Goal: Task Accomplishment & Management: Manage account settings

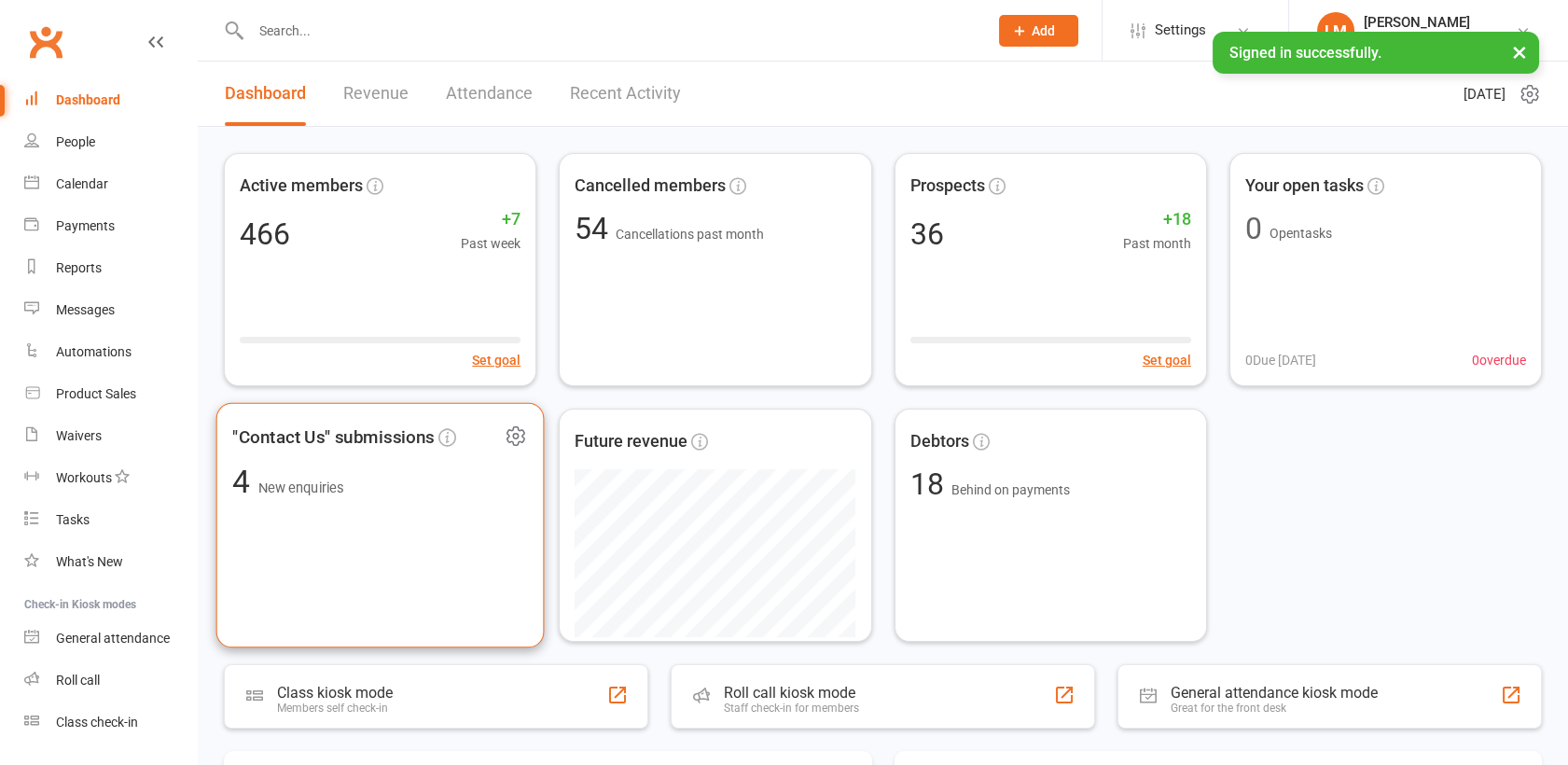
click at [330, 528] on div ""Contact Us" submissions 4 New enquiries" at bounding box center [380, 526] width 328 height 246
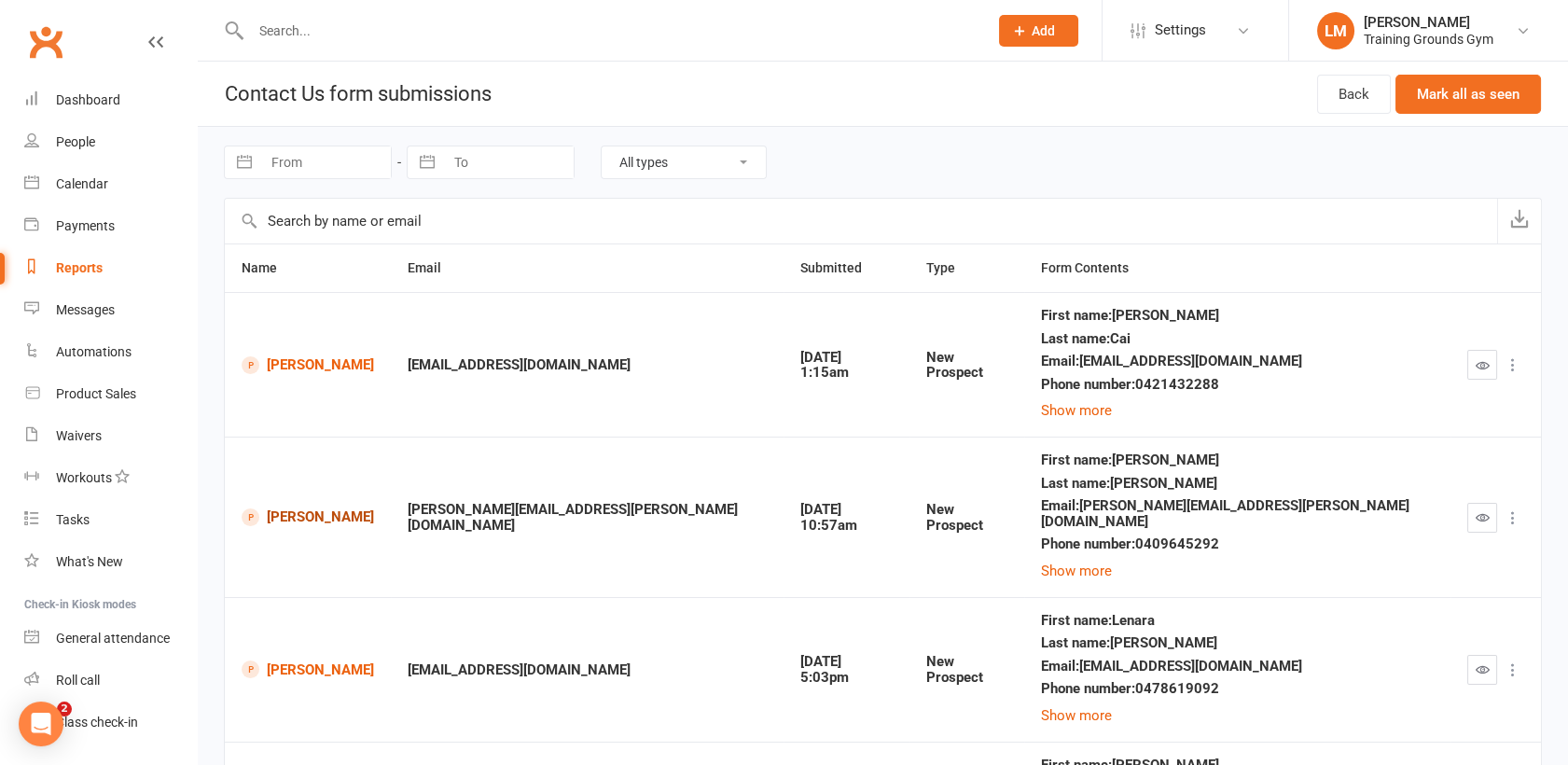
click at [324, 509] on link "Elisabeth Maynier" at bounding box center [308, 517] width 132 height 18
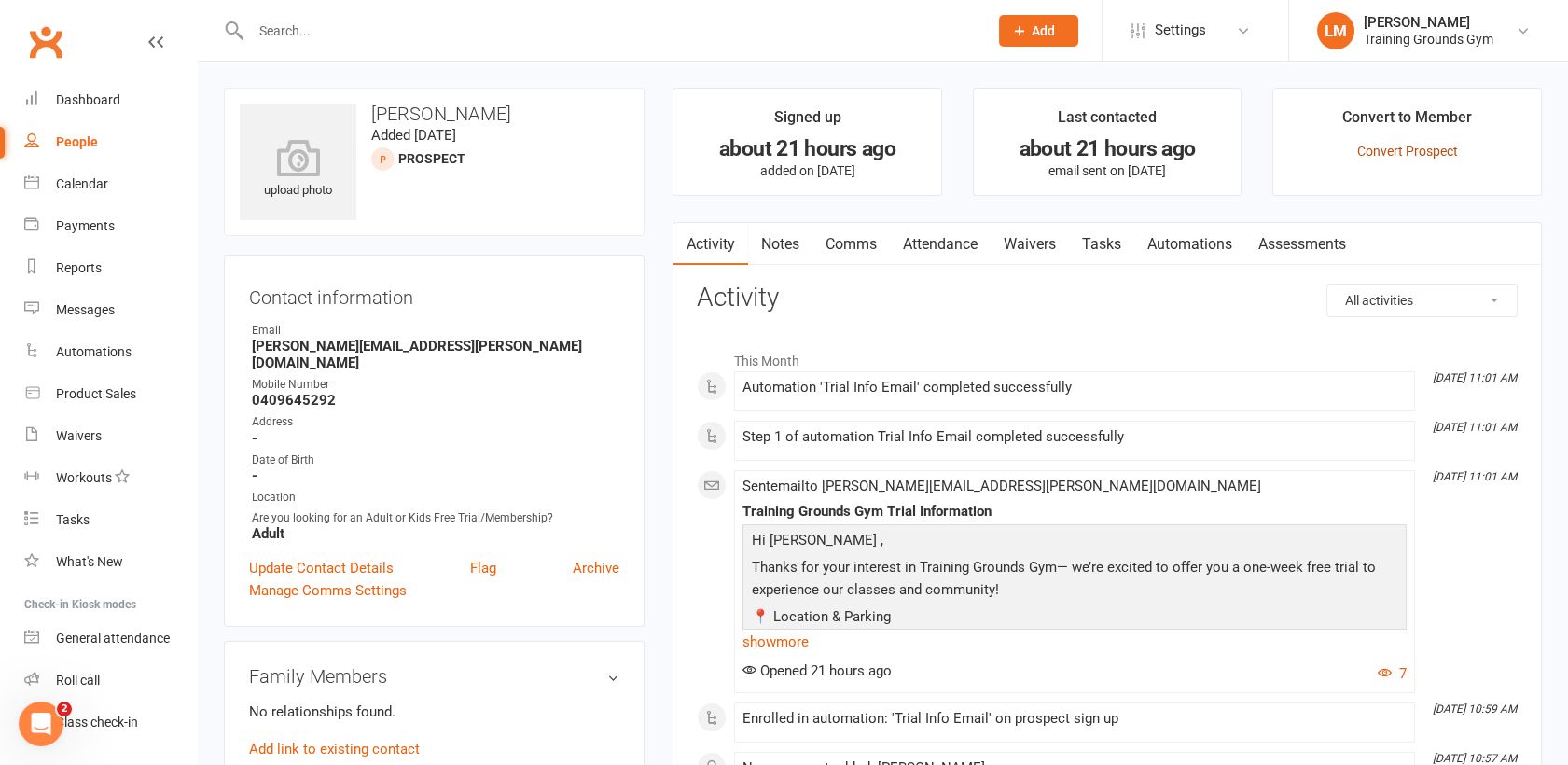
click at [1396, 145] on link "Convert Prospect" at bounding box center [1407, 151] width 100 height 15
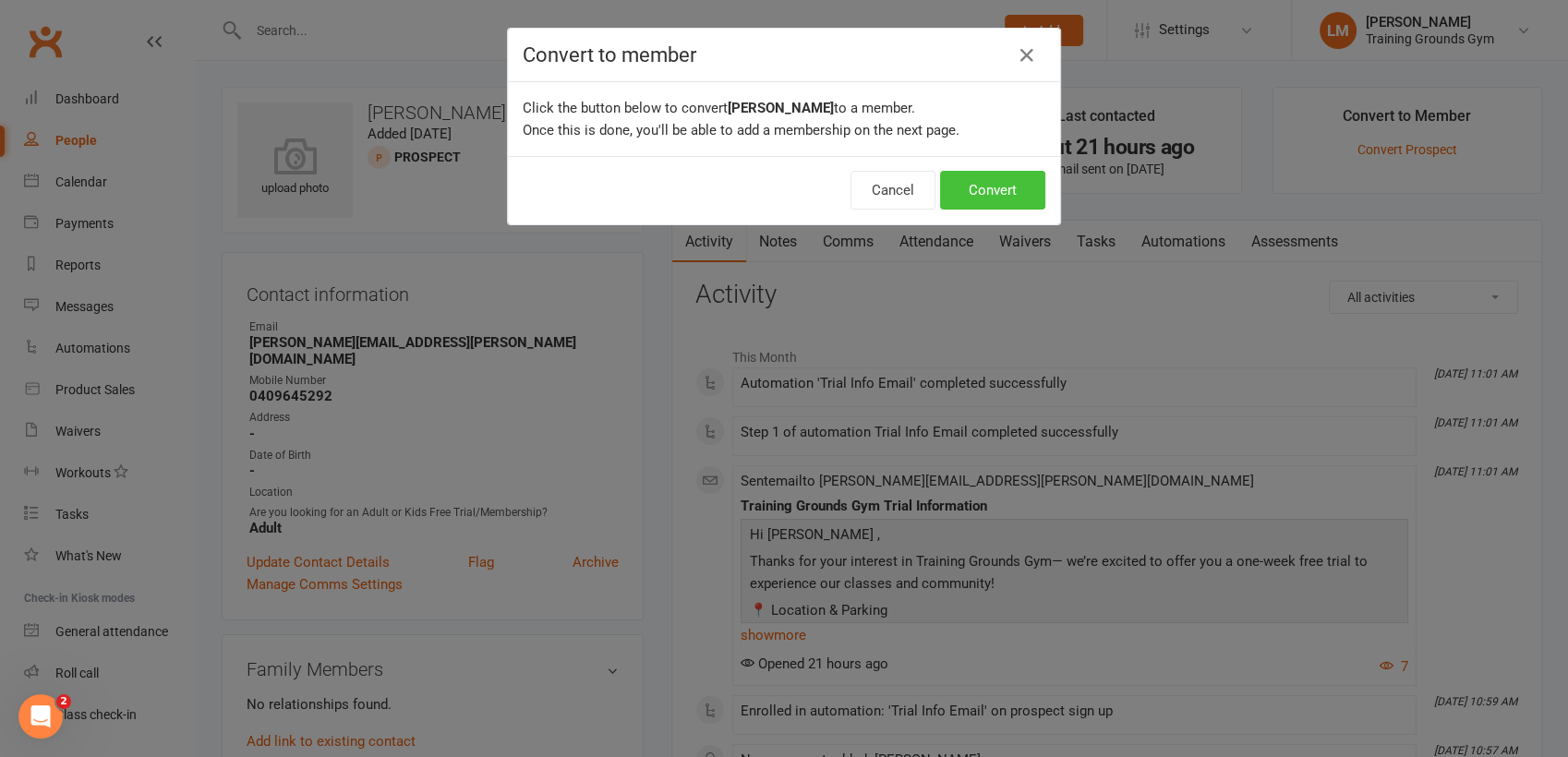
click at [1001, 192] on button "Convert" at bounding box center [992, 190] width 105 height 39
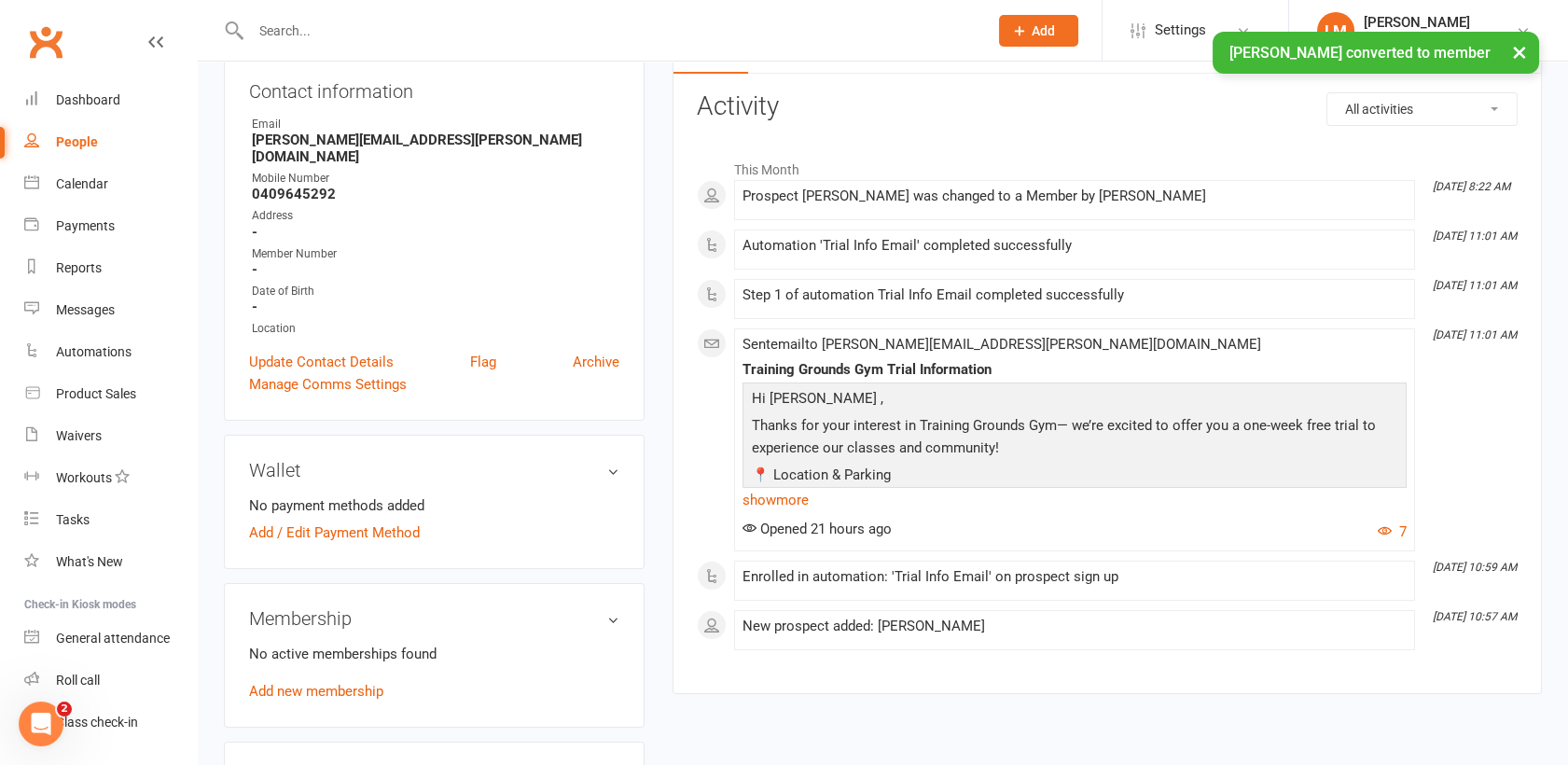
scroll to position [208, 0]
click at [352, 682] on link "Add new membership" at bounding box center [317, 690] width 134 height 17
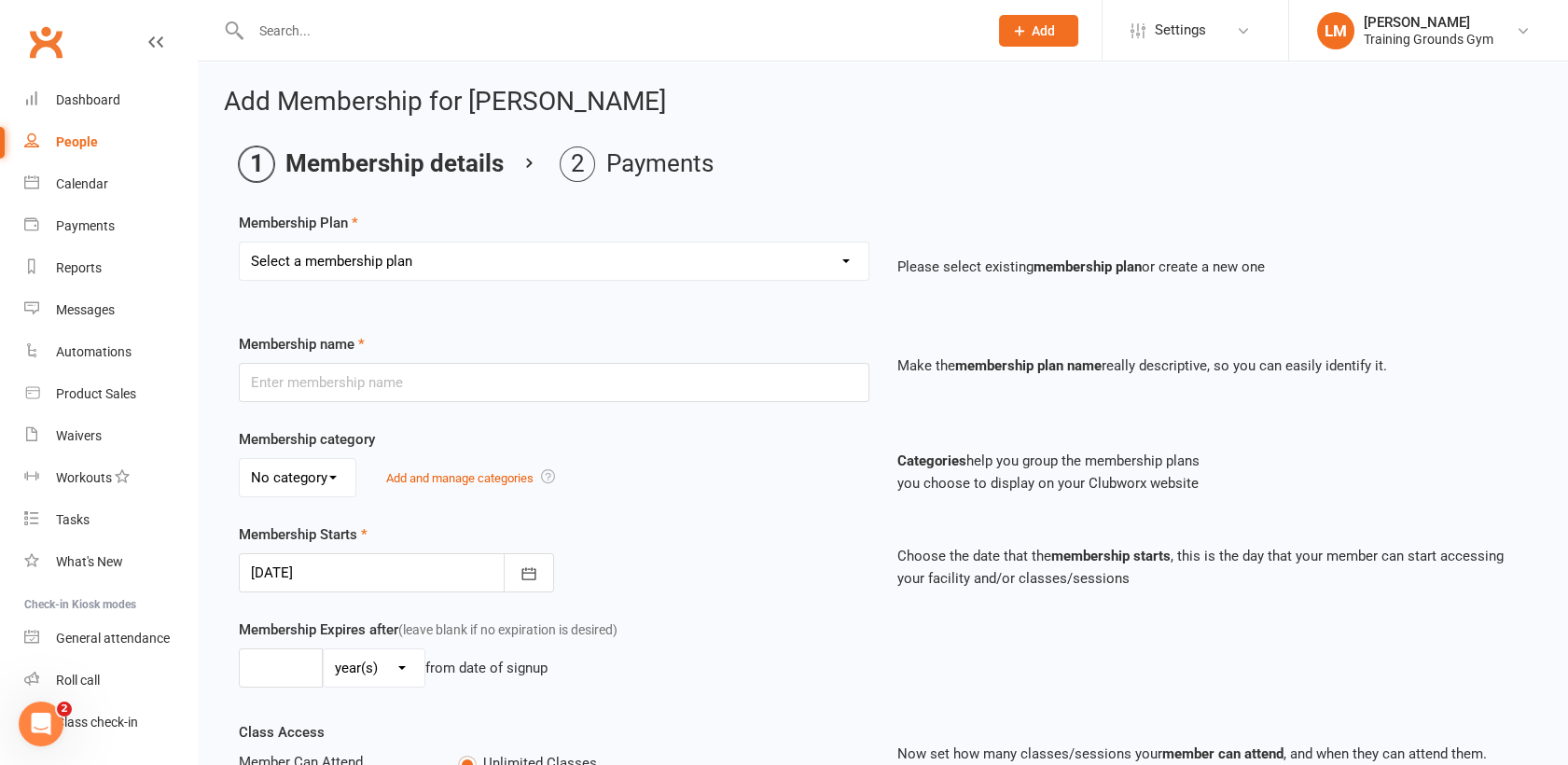
click at [308, 257] on select "Select a membership plan Create new Membership Plan Trial Basic for beginners a…" at bounding box center [554, 261] width 629 height 37
select select "1"
click at [240, 243] on select "Select a membership plan Create new Membership Plan Trial Basic for beginners a…" at bounding box center [554, 261] width 629 height 37
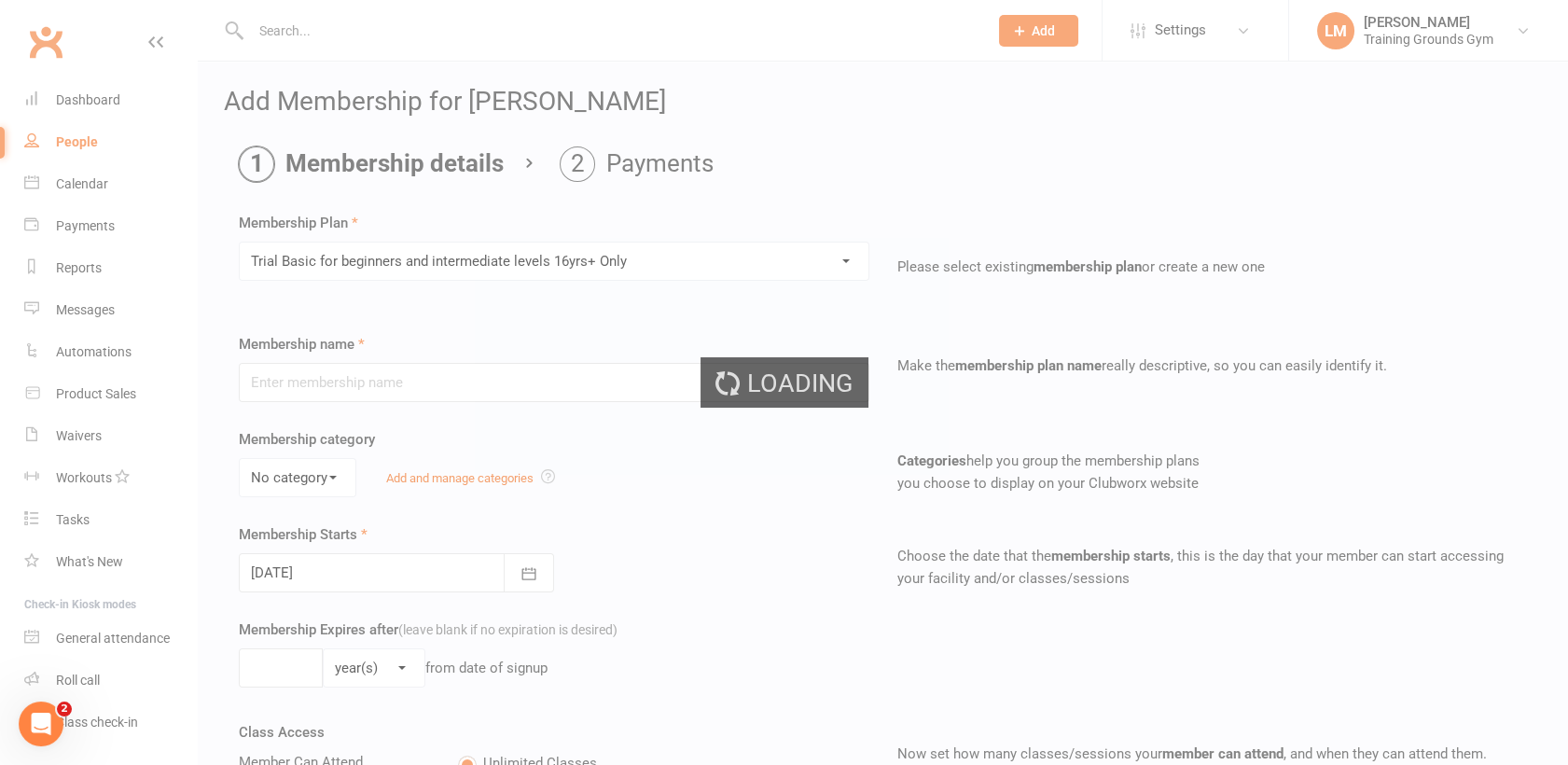
type input "Trial Basic for beginners and intermediate levels 16yrs+ Only"
select select "0"
type input "10"
select select "0"
type input "5"
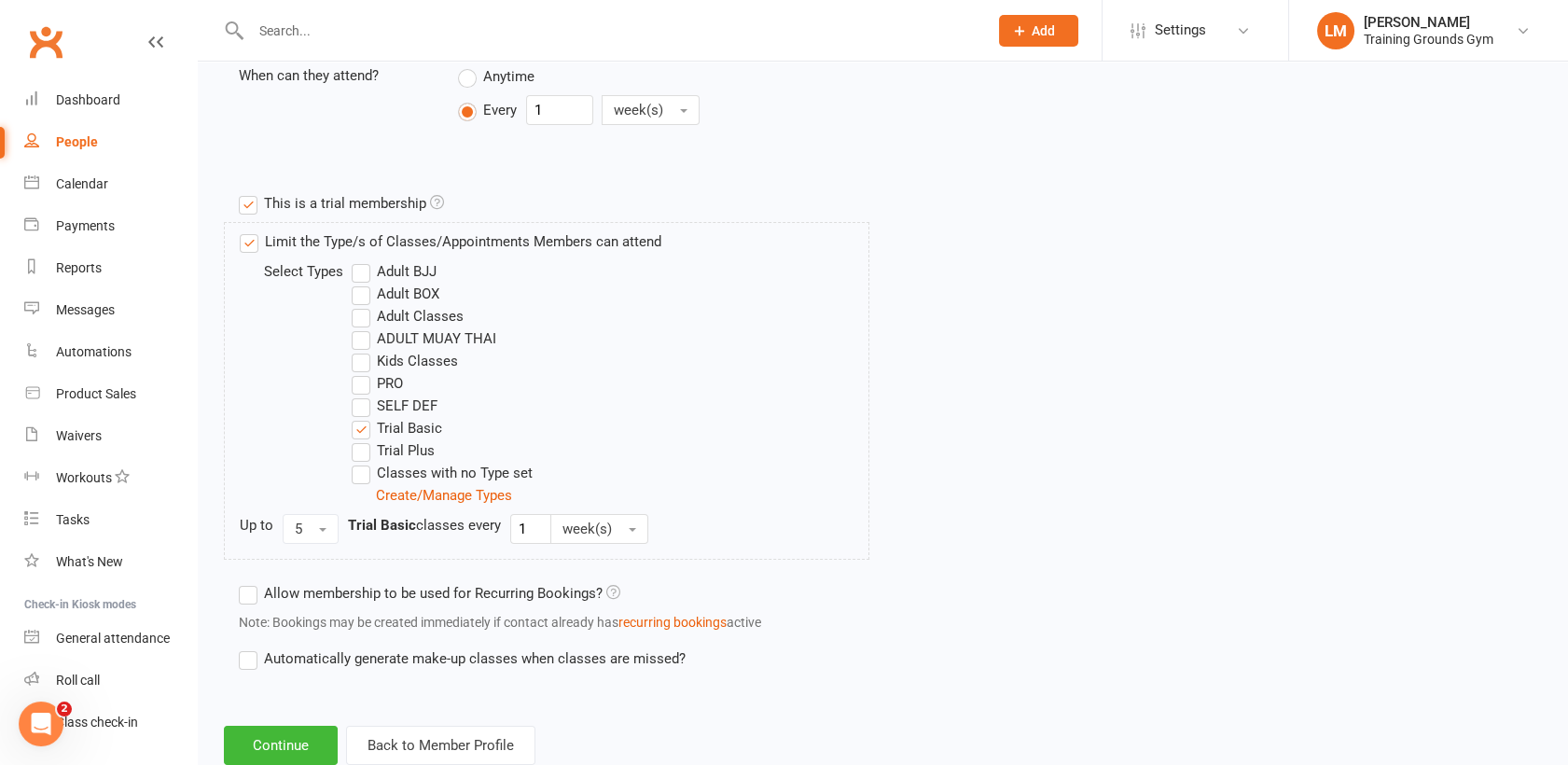
scroll to position [831, 0]
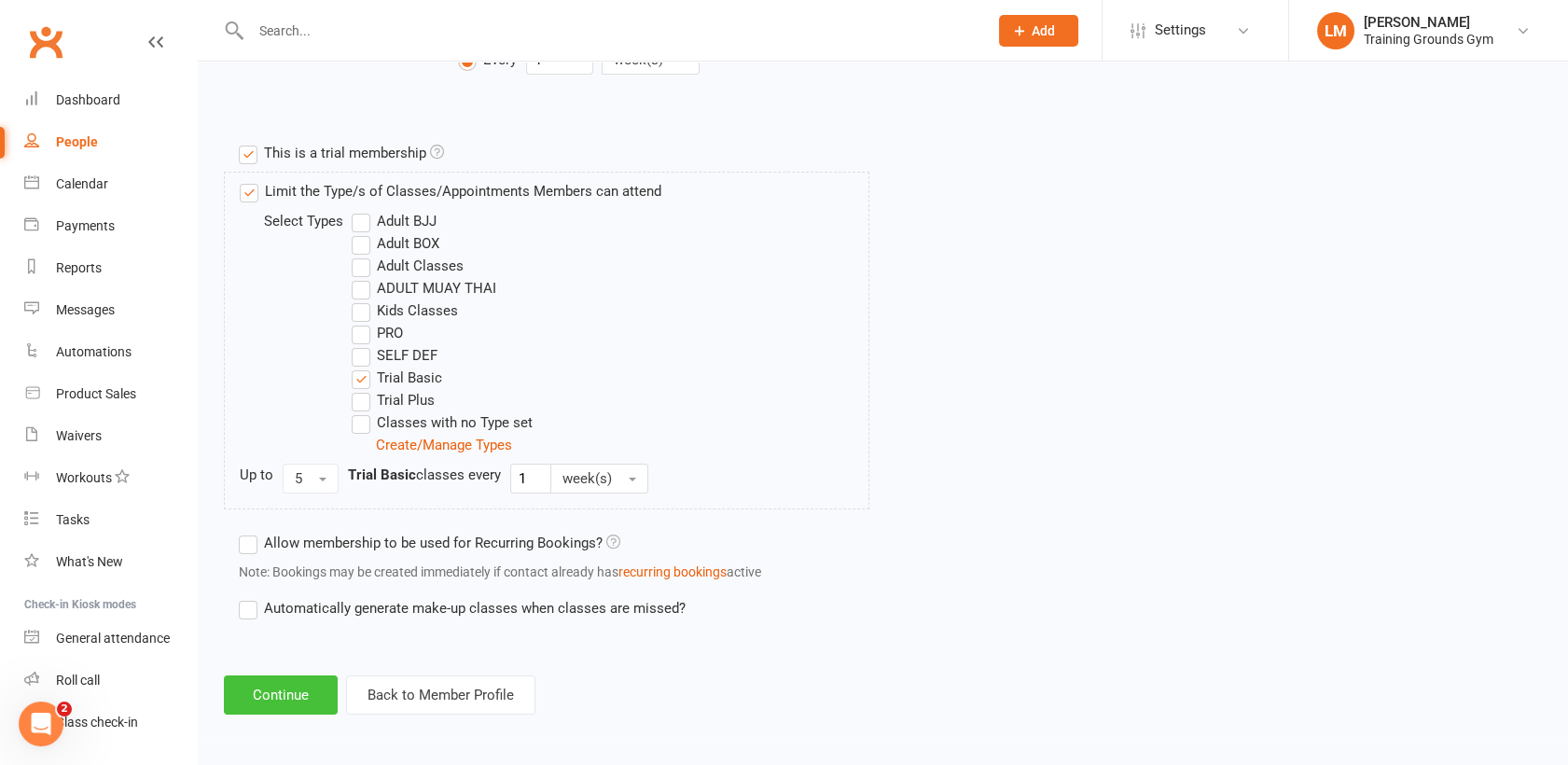
click at [280, 694] on button "Continue" at bounding box center [280, 696] width 114 height 39
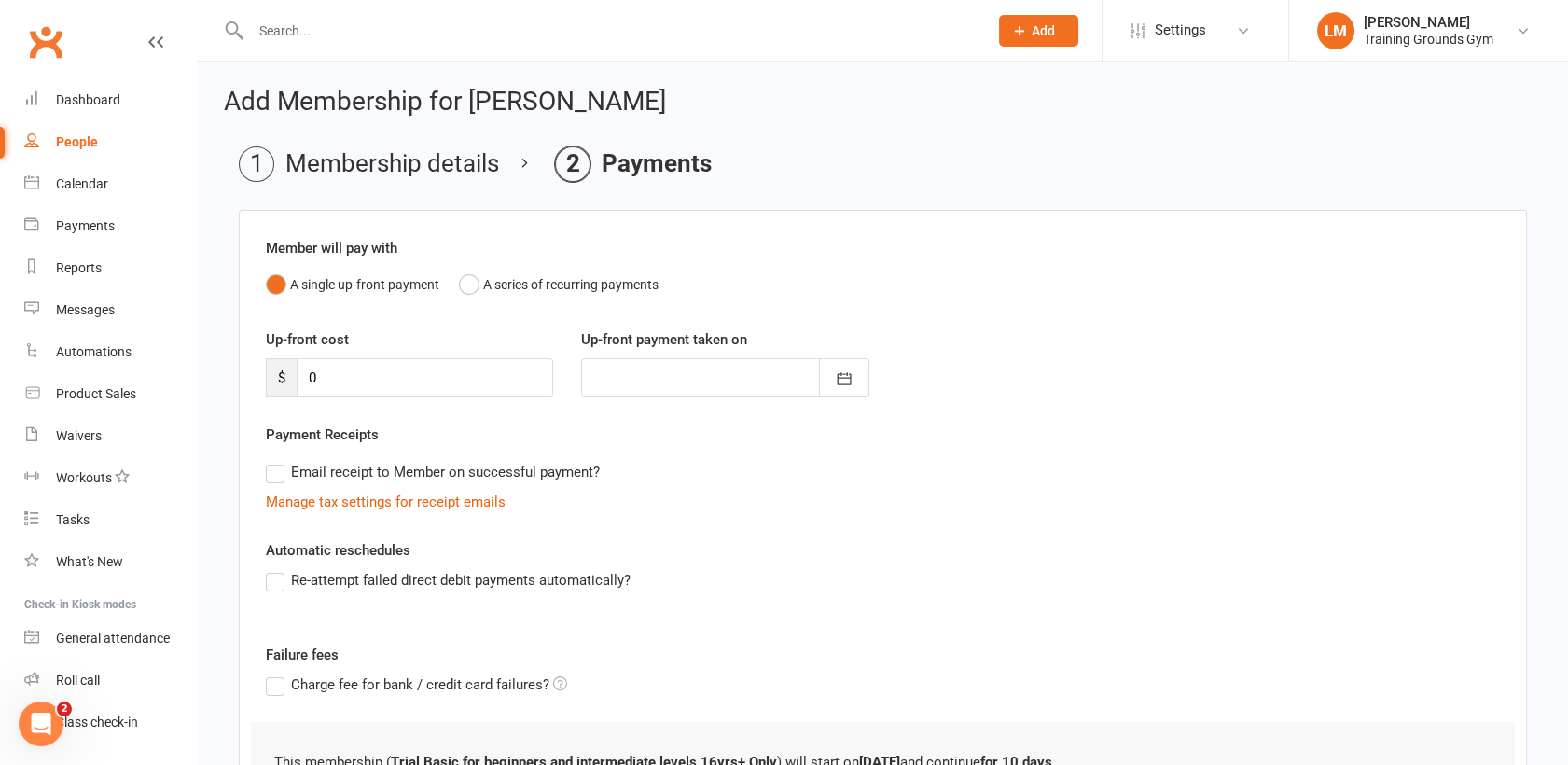
scroll to position [174, 0]
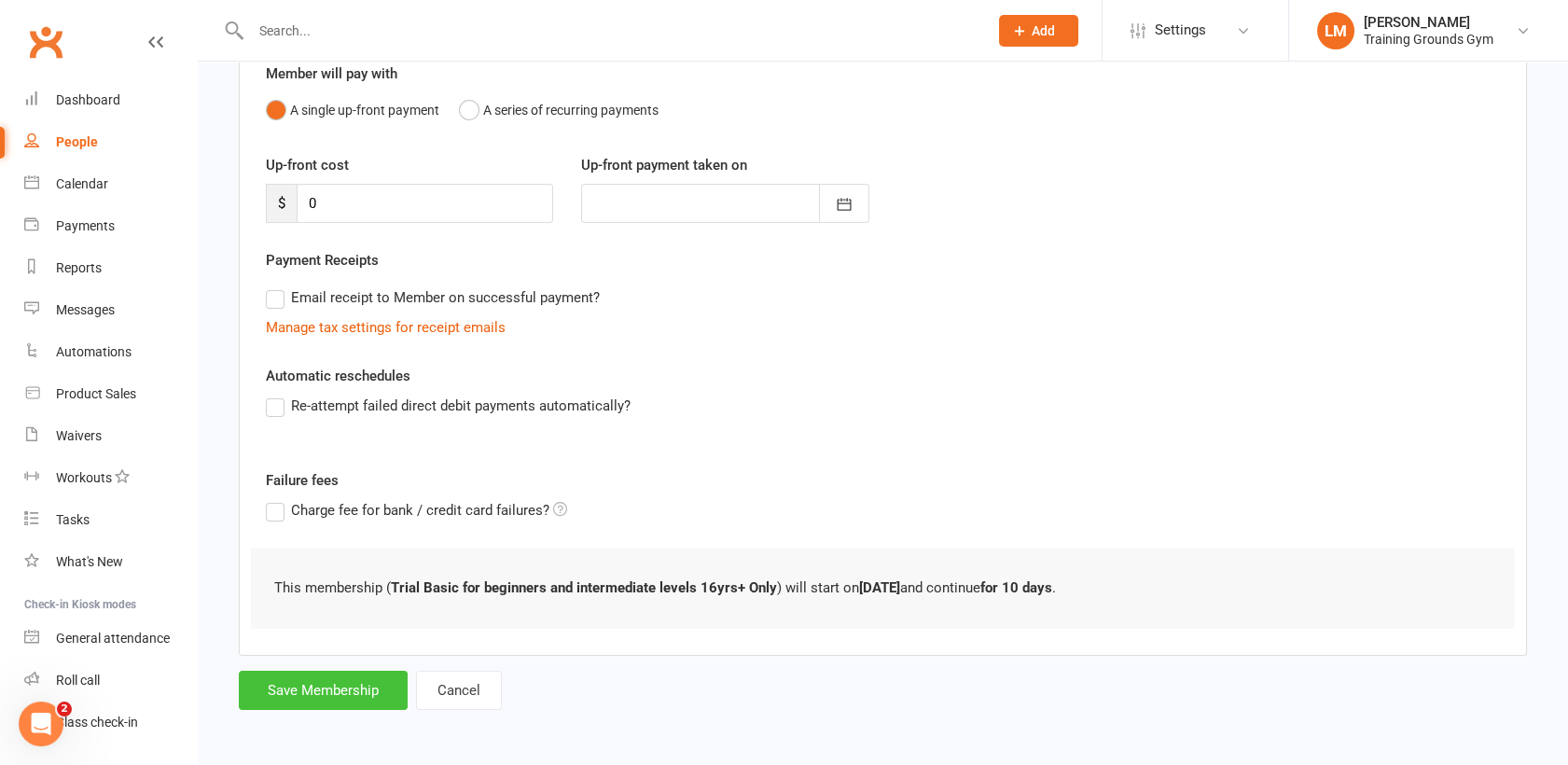
click at [344, 687] on button "Save Membership" at bounding box center [322, 691] width 168 height 39
click at [344, 687] on form "Member will pay with A single up-front payment A series of recurring payments U…" at bounding box center [882, 372] width 1288 height 675
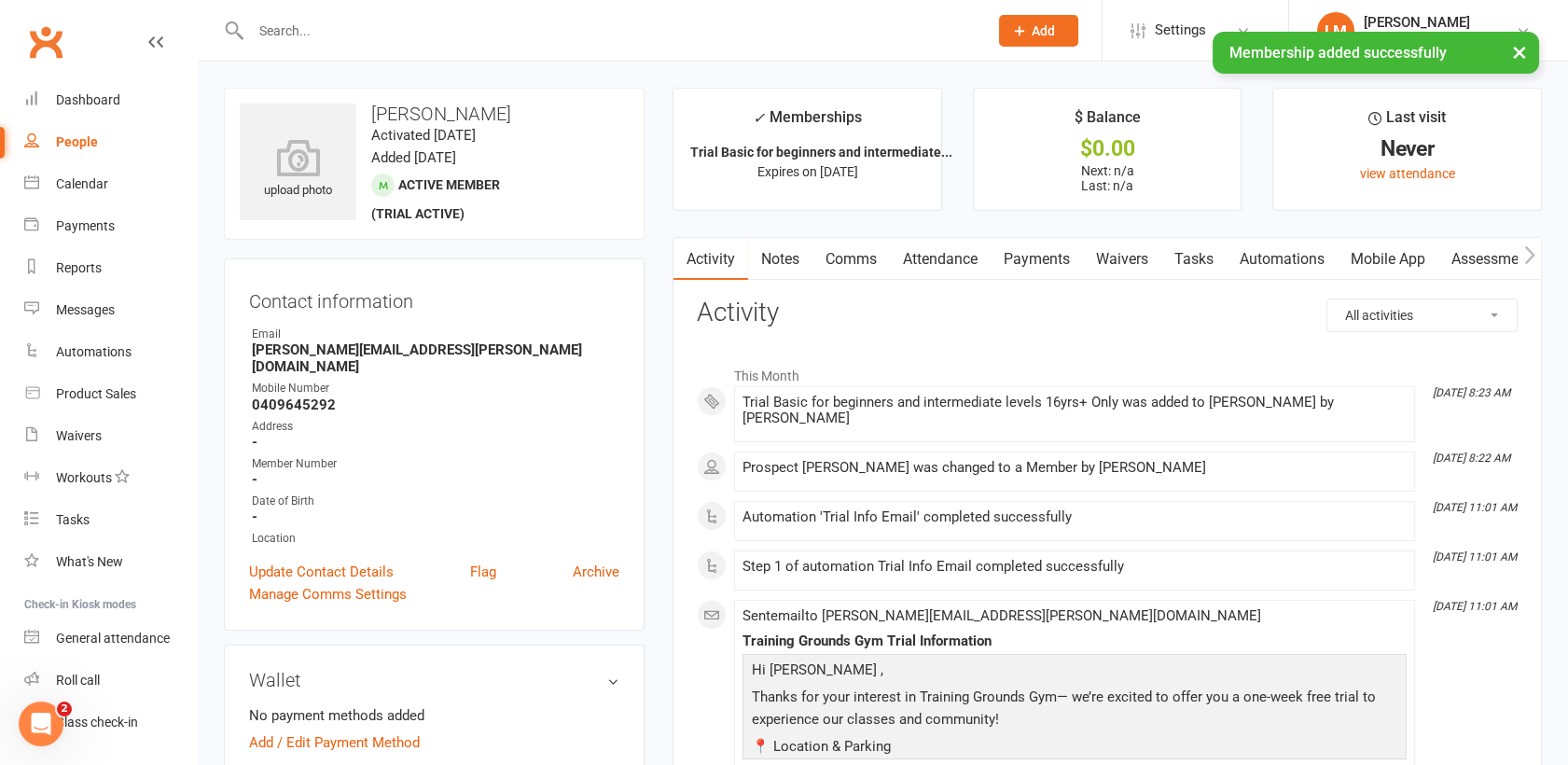
click at [1127, 254] on link "Waivers" at bounding box center [1122, 259] width 78 height 43
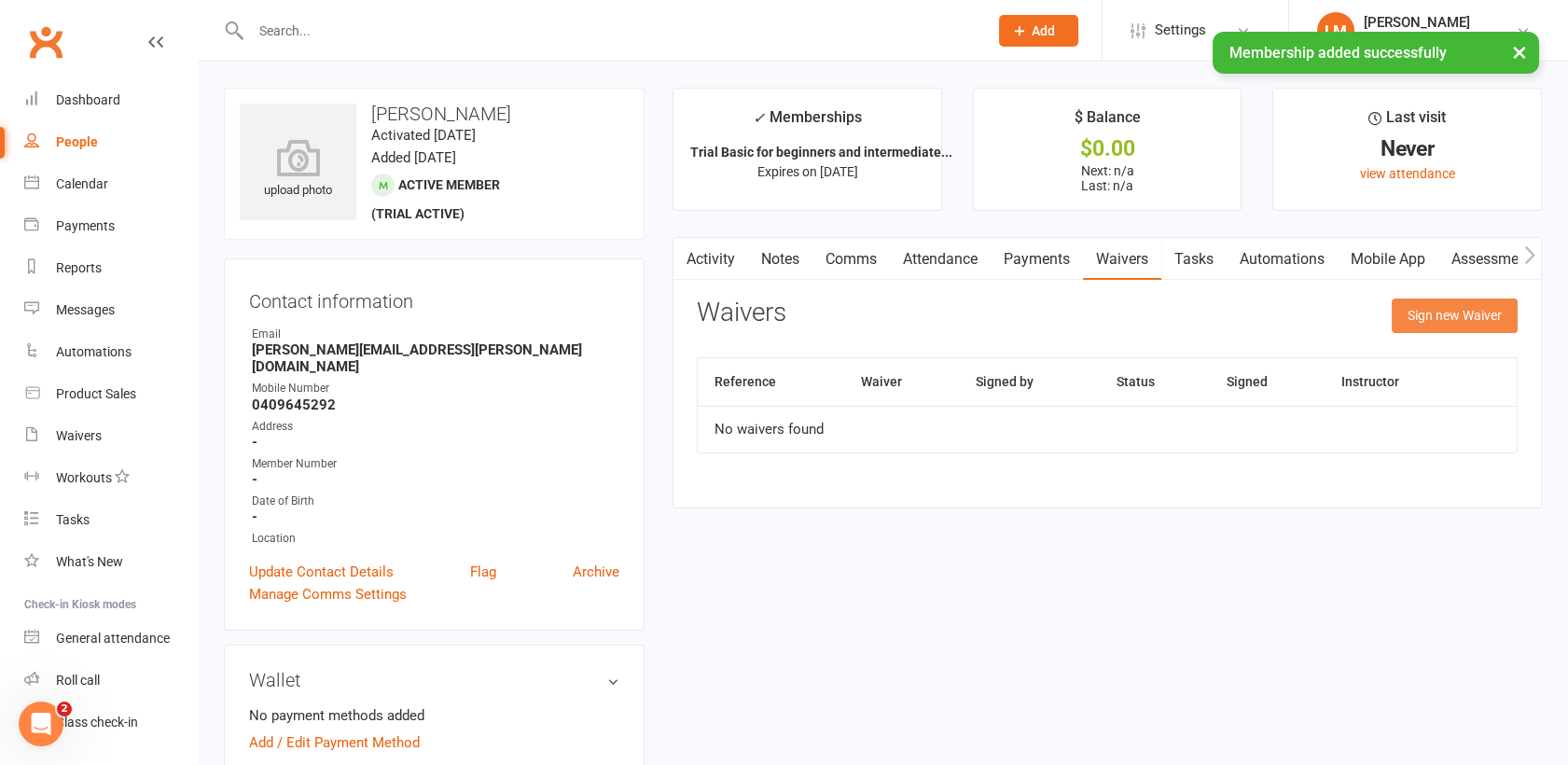
click at [1440, 312] on button "Sign new Waiver" at bounding box center [1454, 316] width 126 height 33
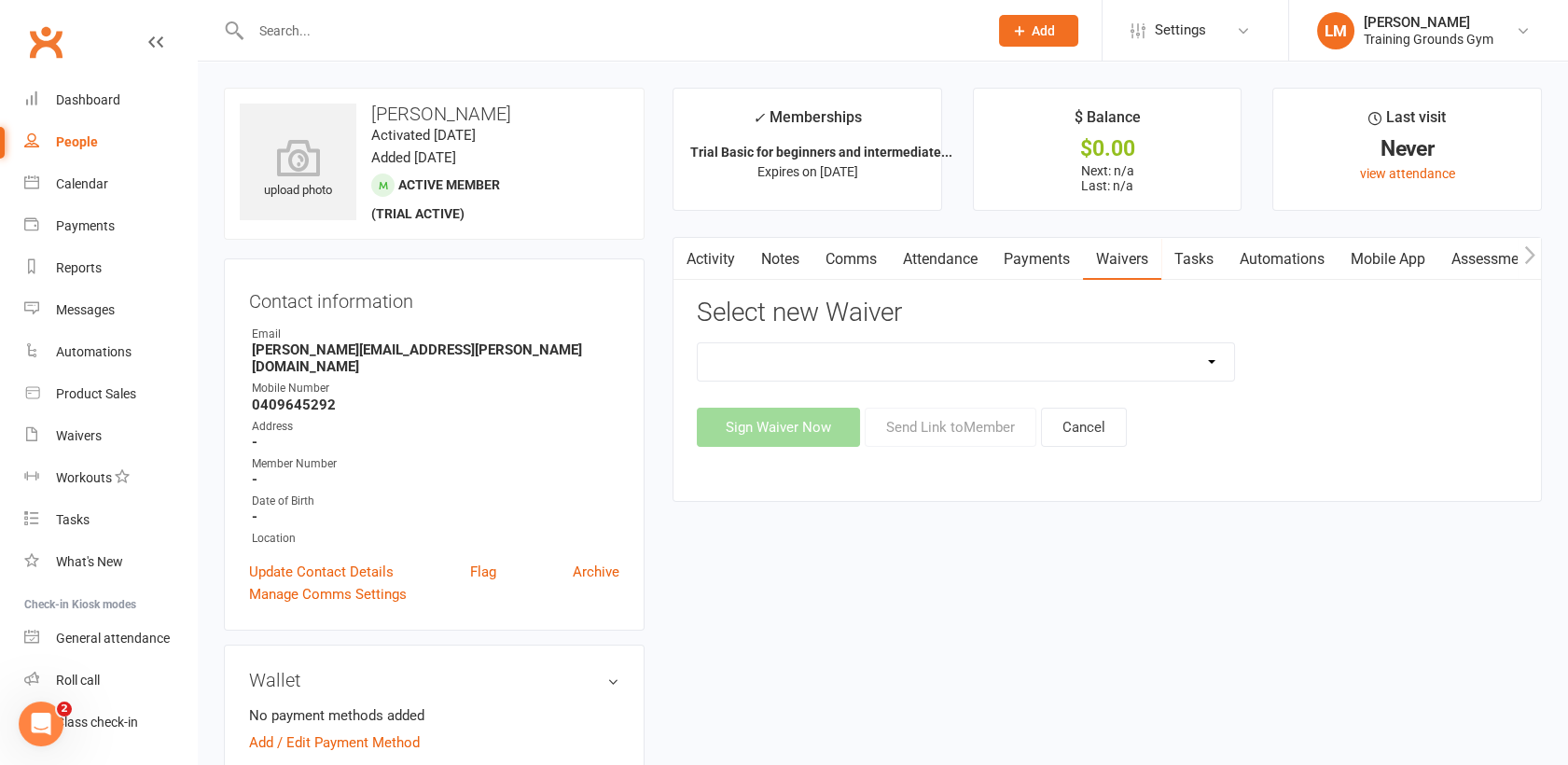
click at [1037, 346] on select "New Member Sign Up Waiver for 16yrs plus & Adult Memberships Only Trial U16 Kid…" at bounding box center [965, 362] width 537 height 37
select select "14034"
click at [697, 343] on select "New Member Sign Up Waiver for 16yrs plus & Adult Memberships Only Trial U16 Kid…" at bounding box center [965, 362] width 537 height 37
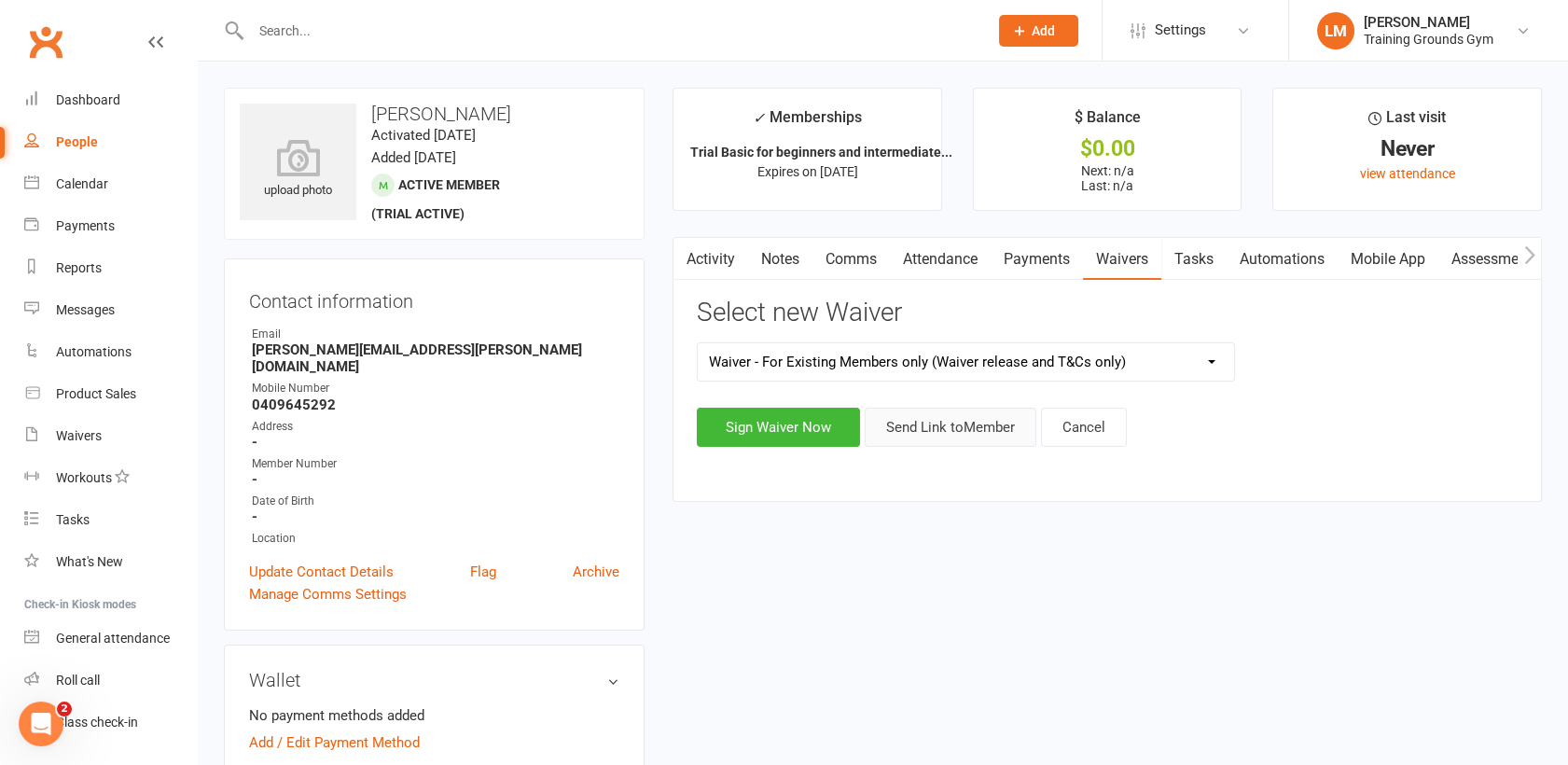
click at [966, 428] on button "Send Link to Member" at bounding box center [951, 428] width 171 height 39
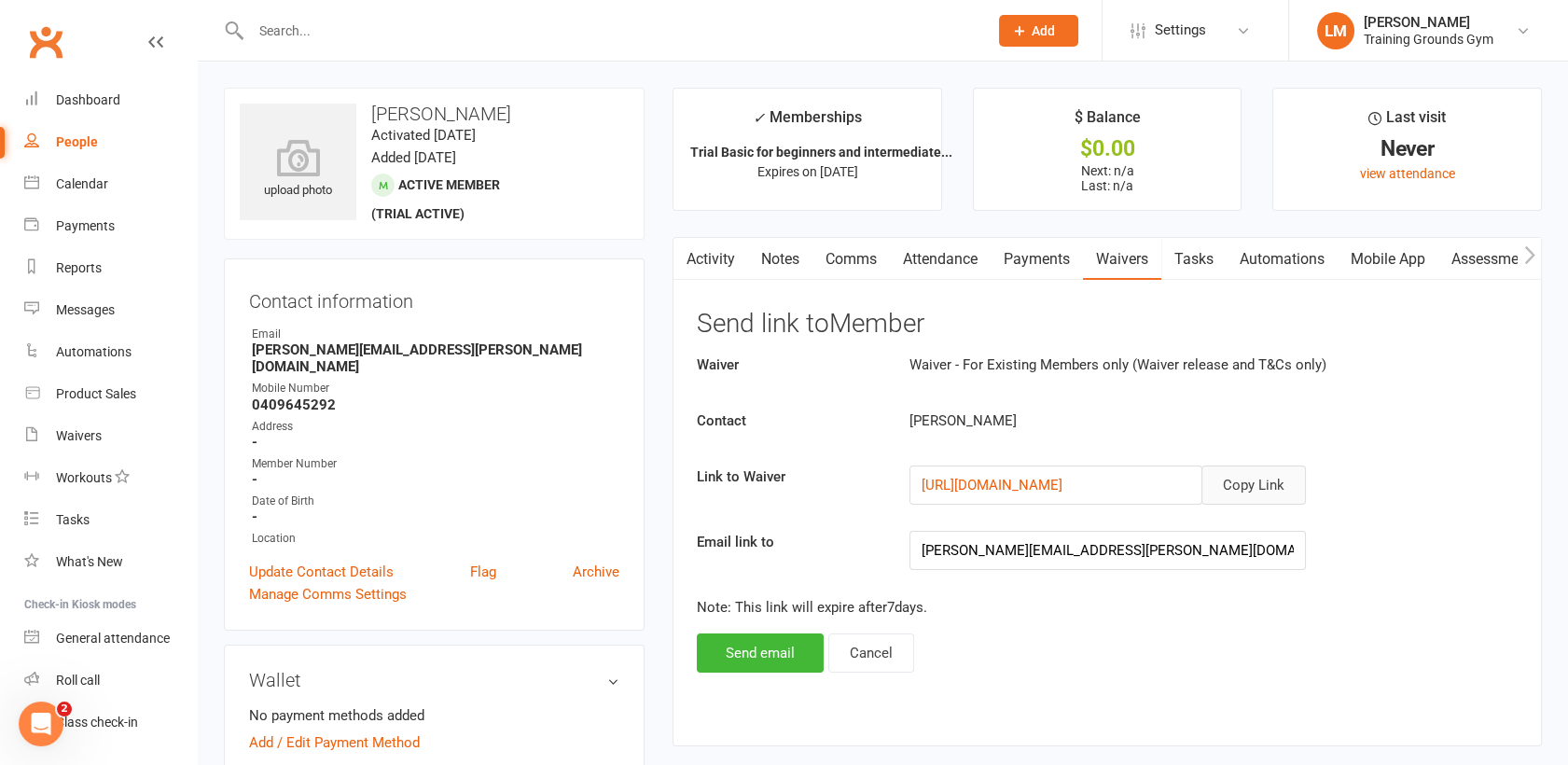
click at [1259, 492] on button "Copy Link" at bounding box center [1253, 485] width 104 height 39
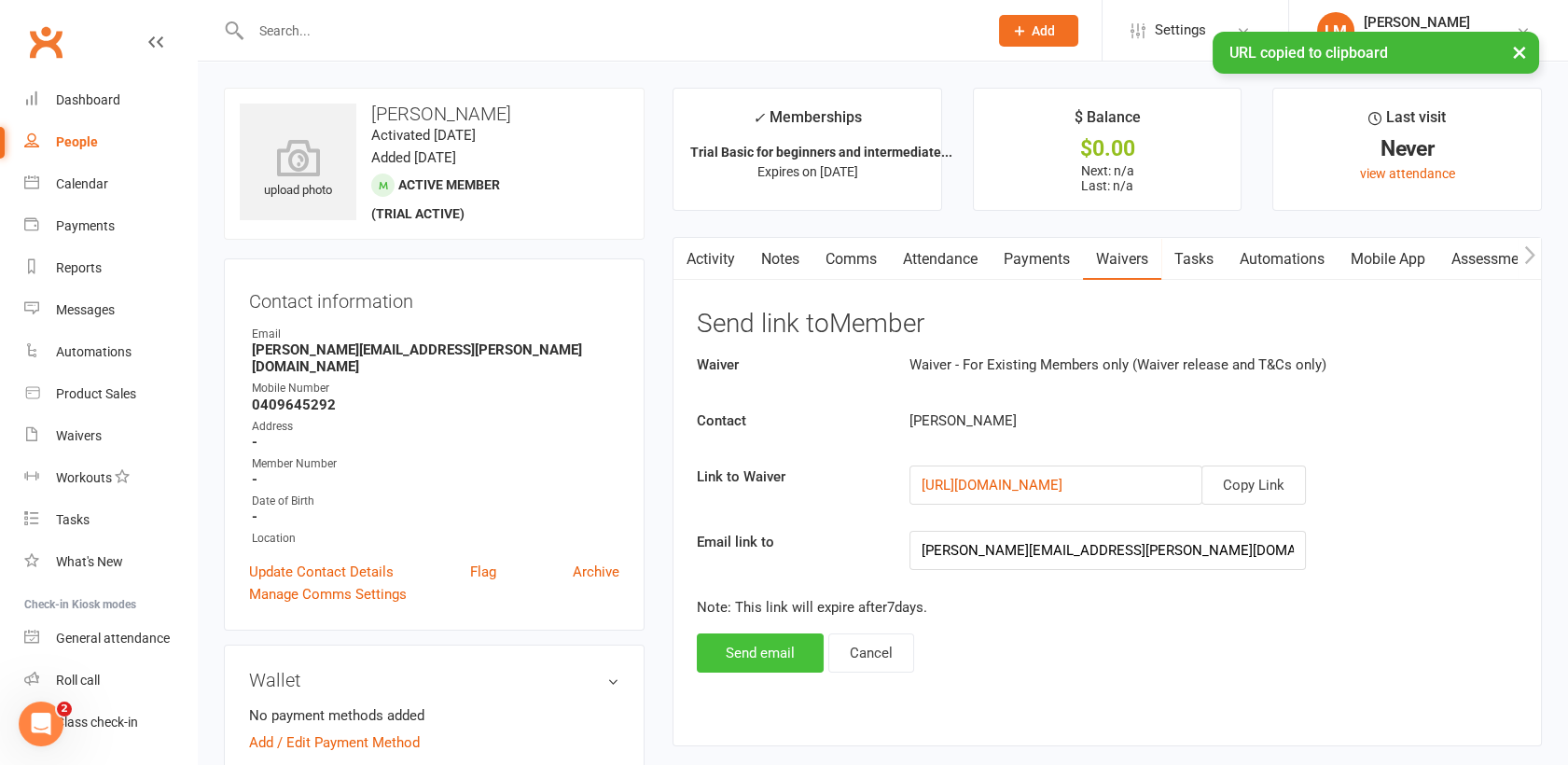
click at [730, 635] on button "Send email" at bounding box center [761, 653] width 127 height 39
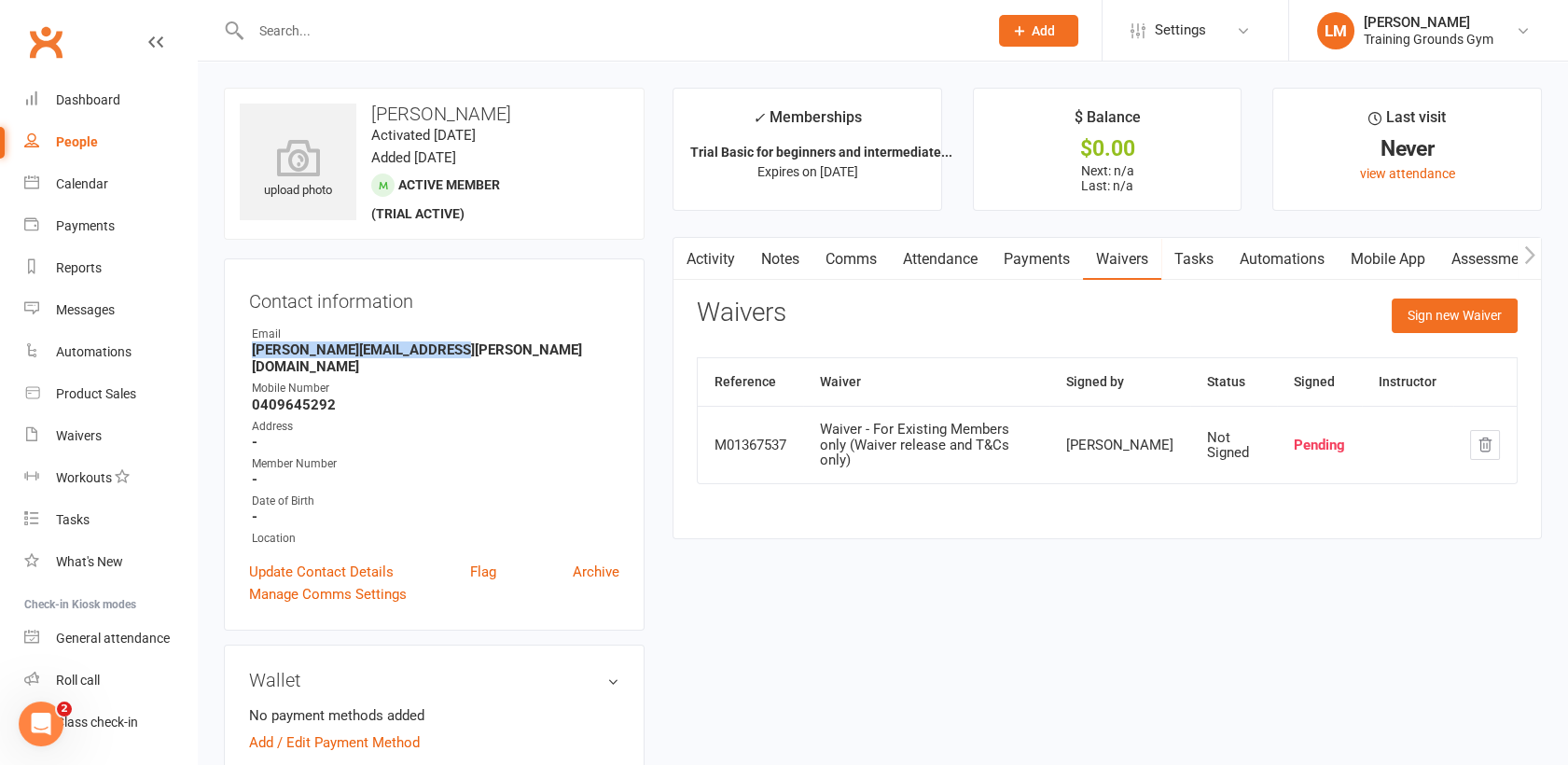
drag, startPoint x: 452, startPoint y: 352, endPoint x: 241, endPoint y: 352, distance: 211.0
click at [241, 352] on div "Contact information Owner Email elisabeth.maynier@gmail.com Mobile Number 04096…" at bounding box center [434, 444] width 421 height 372
drag, startPoint x: 241, startPoint y: 352, endPoint x: 388, endPoint y: 355, distance: 147.0
copy strong "[PERSON_NAME][EMAIL_ADDRESS][PERSON_NAME][DOMAIN_NAME]"
click at [936, 252] on link "Attendance" at bounding box center [940, 259] width 100 height 43
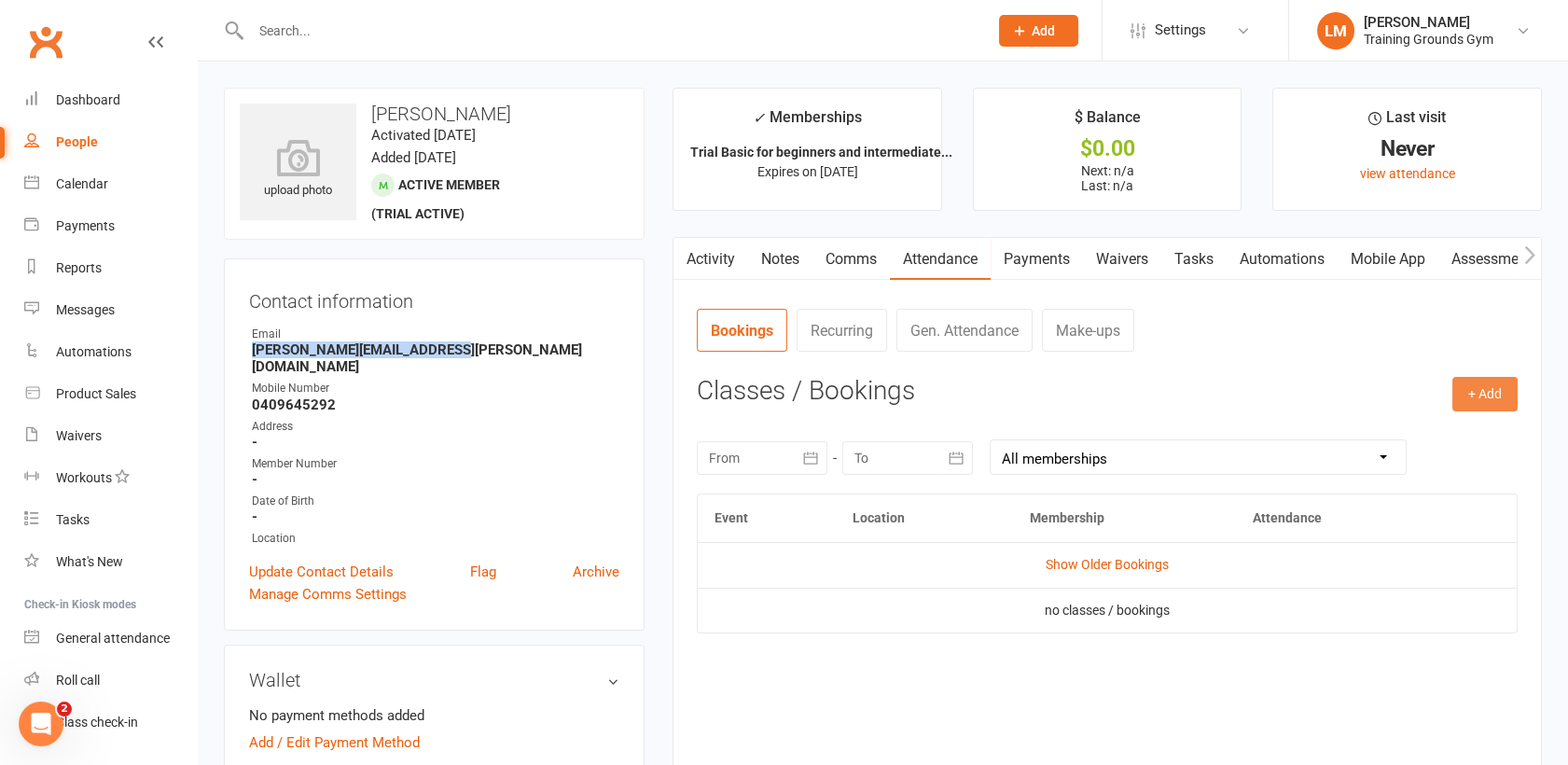
click at [1488, 394] on button "+ Add" at bounding box center [1484, 394] width 65 height 33
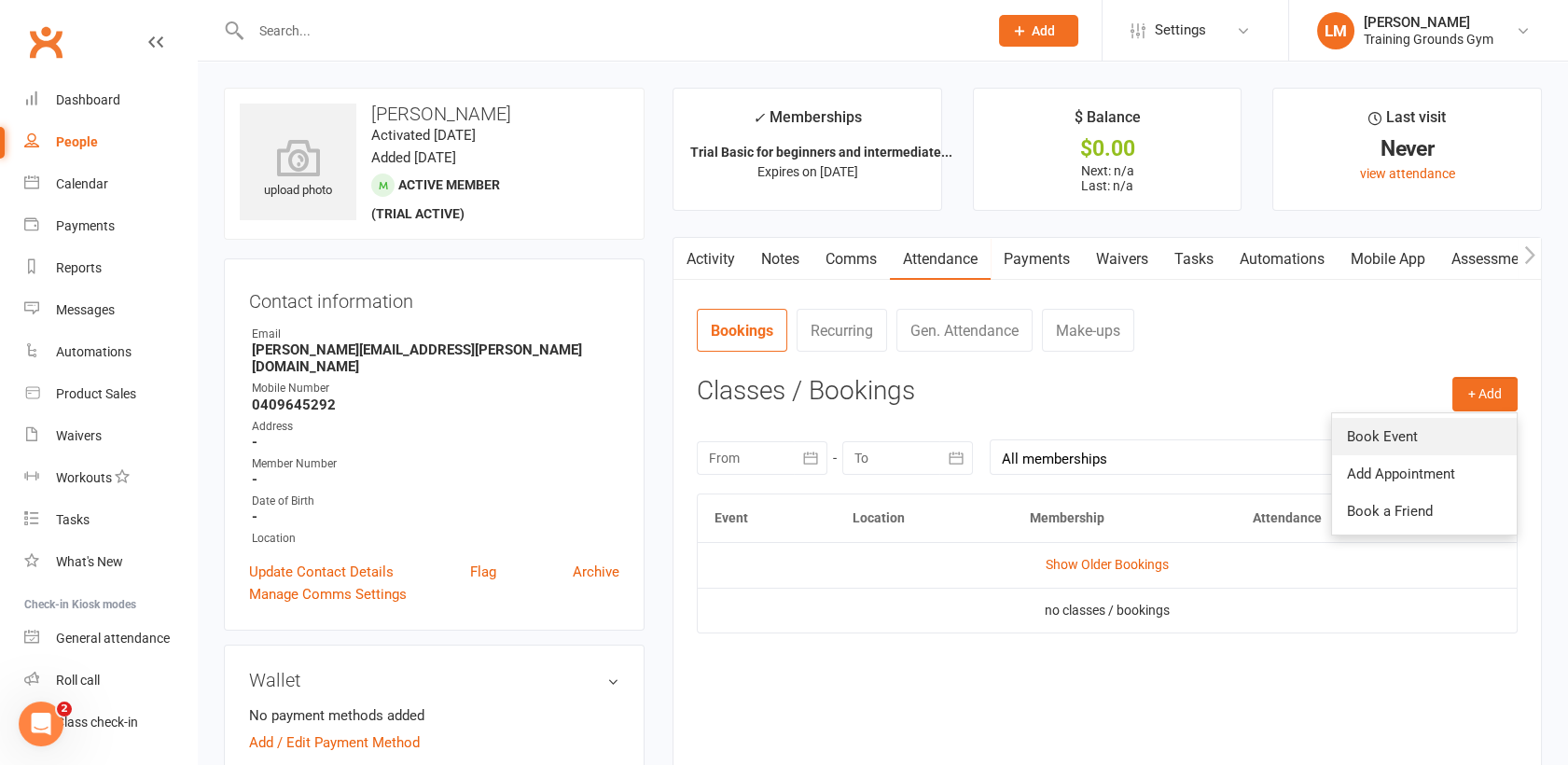
click at [1432, 435] on link "Book Event" at bounding box center [1425, 437] width 185 height 37
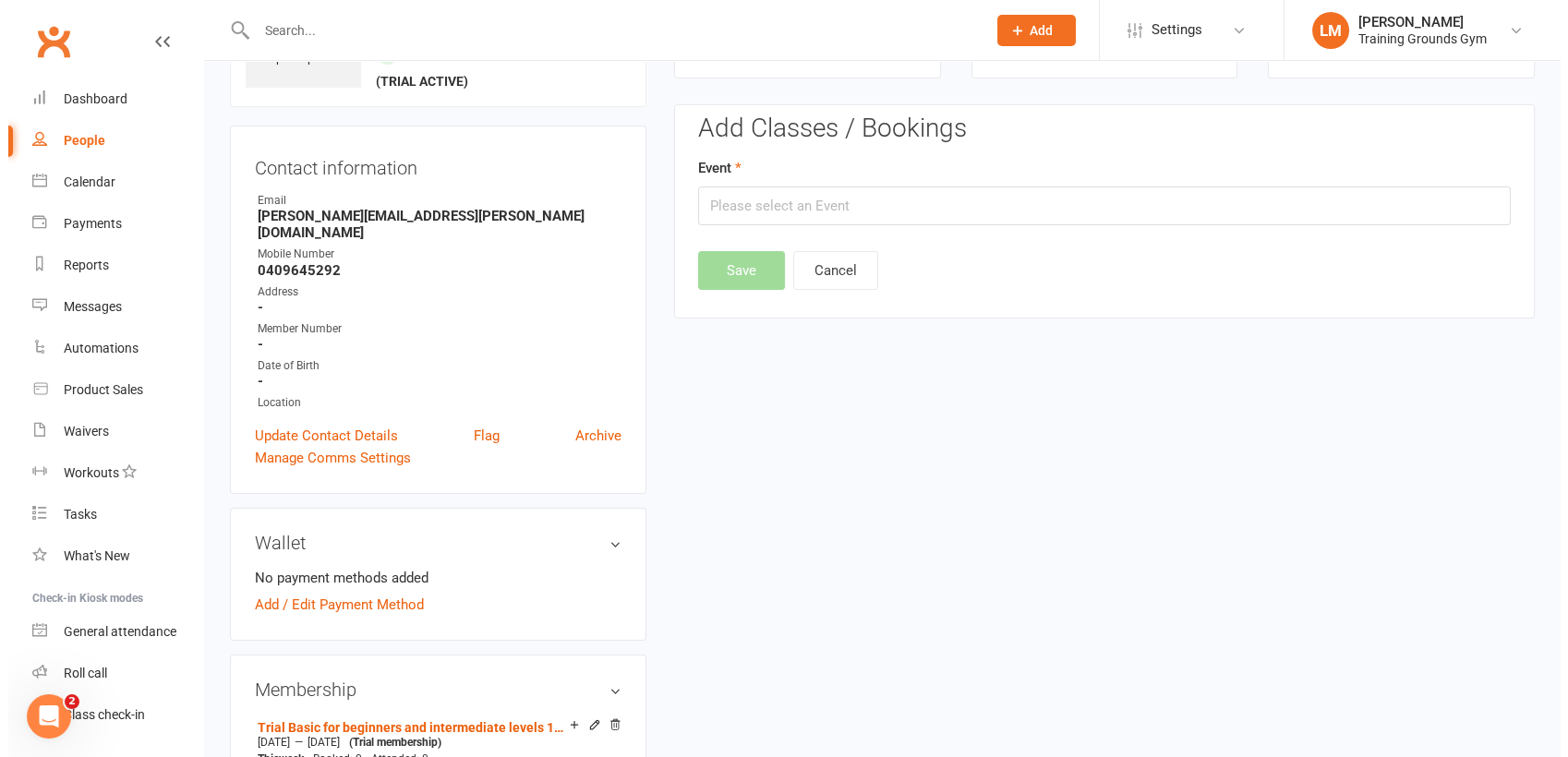
scroll to position [142, 0]
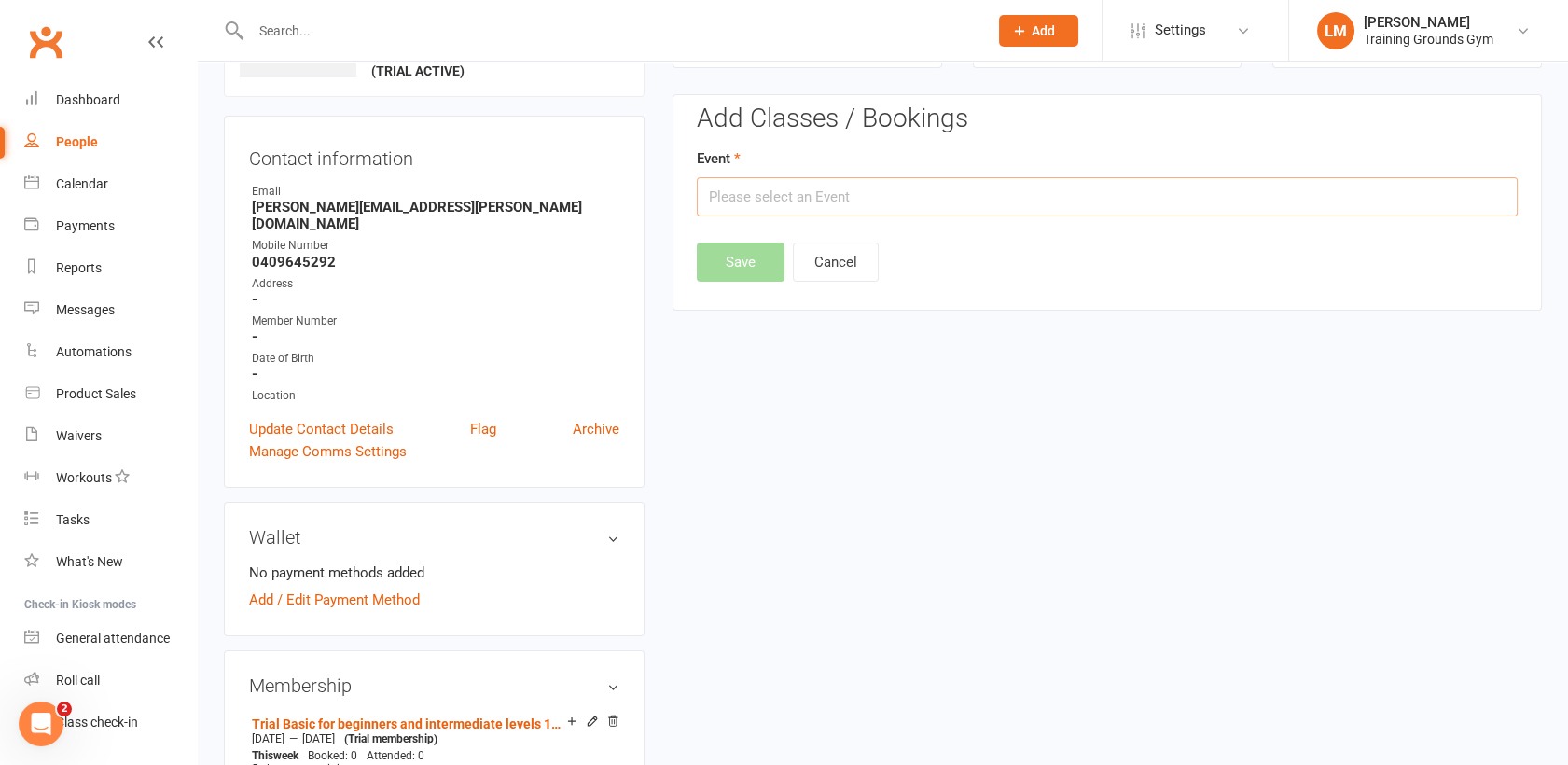
click at [1034, 198] on input "text" at bounding box center [1107, 197] width 821 height 39
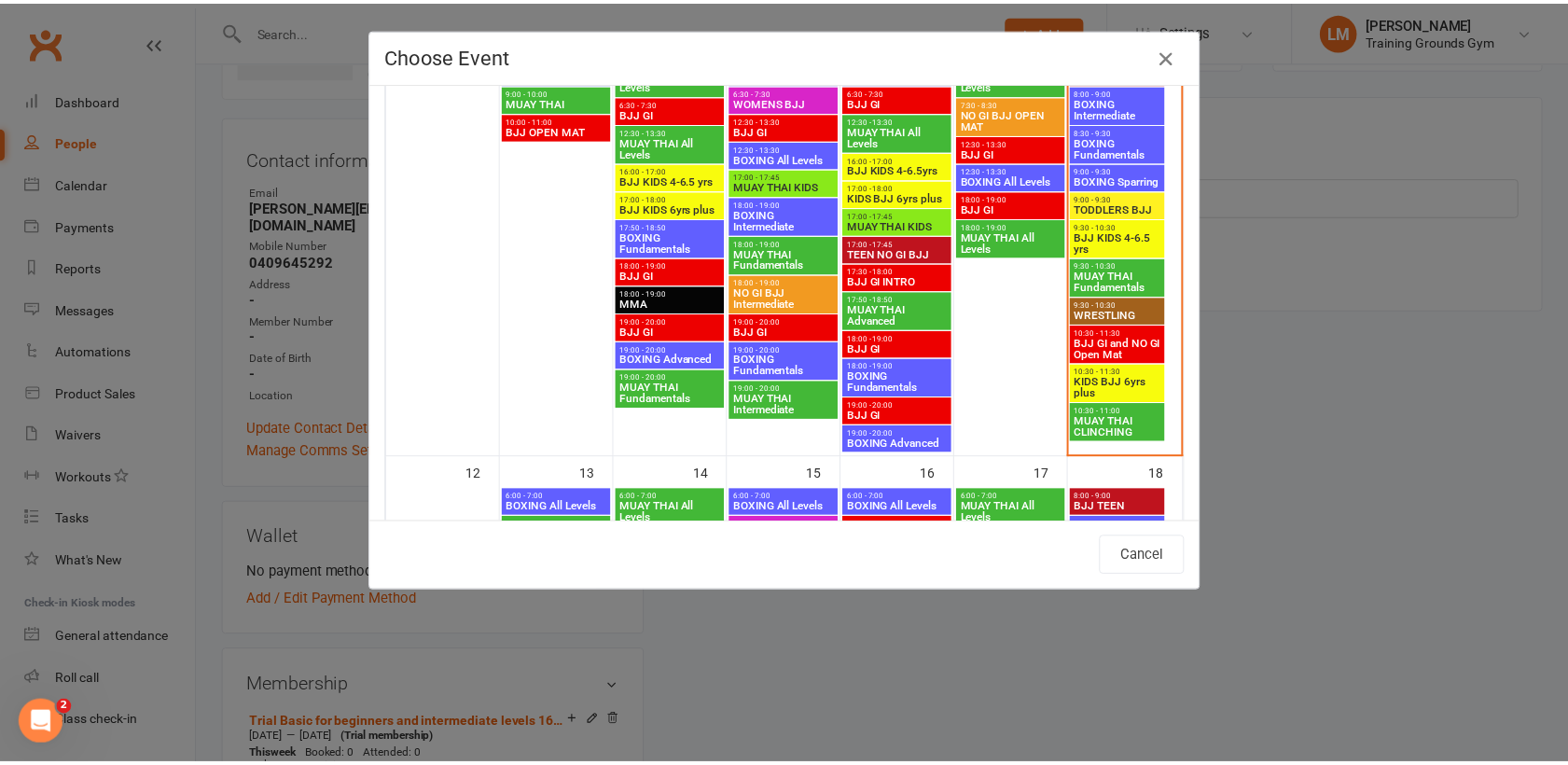
scroll to position [585, 0]
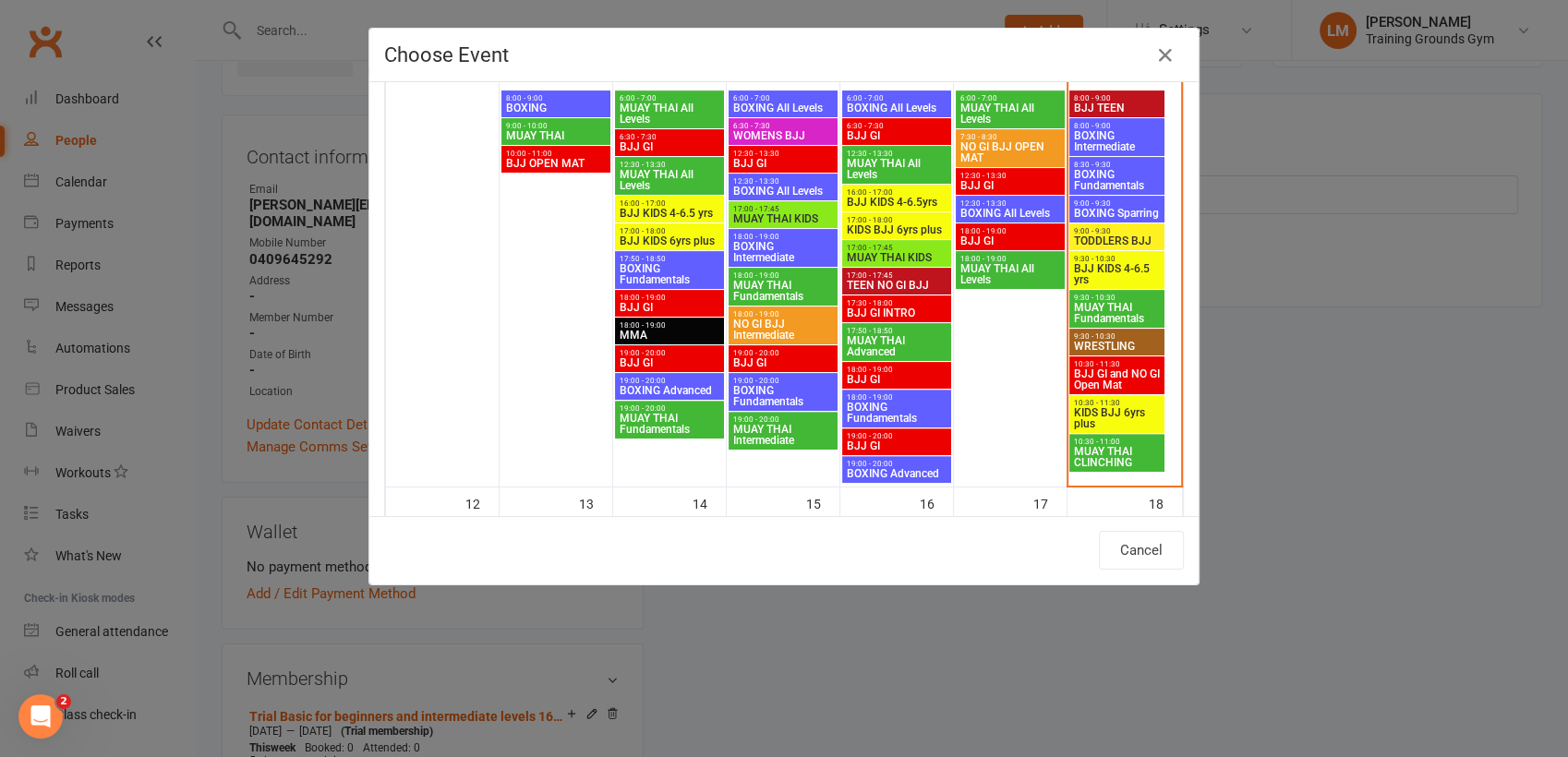
click at [1126, 316] on span "MUAY THAI Fundamentals" at bounding box center [1117, 312] width 88 height 22
type input "MUAY THAI Fundamentals - Oct 11, 2025 9:30:00 AM"
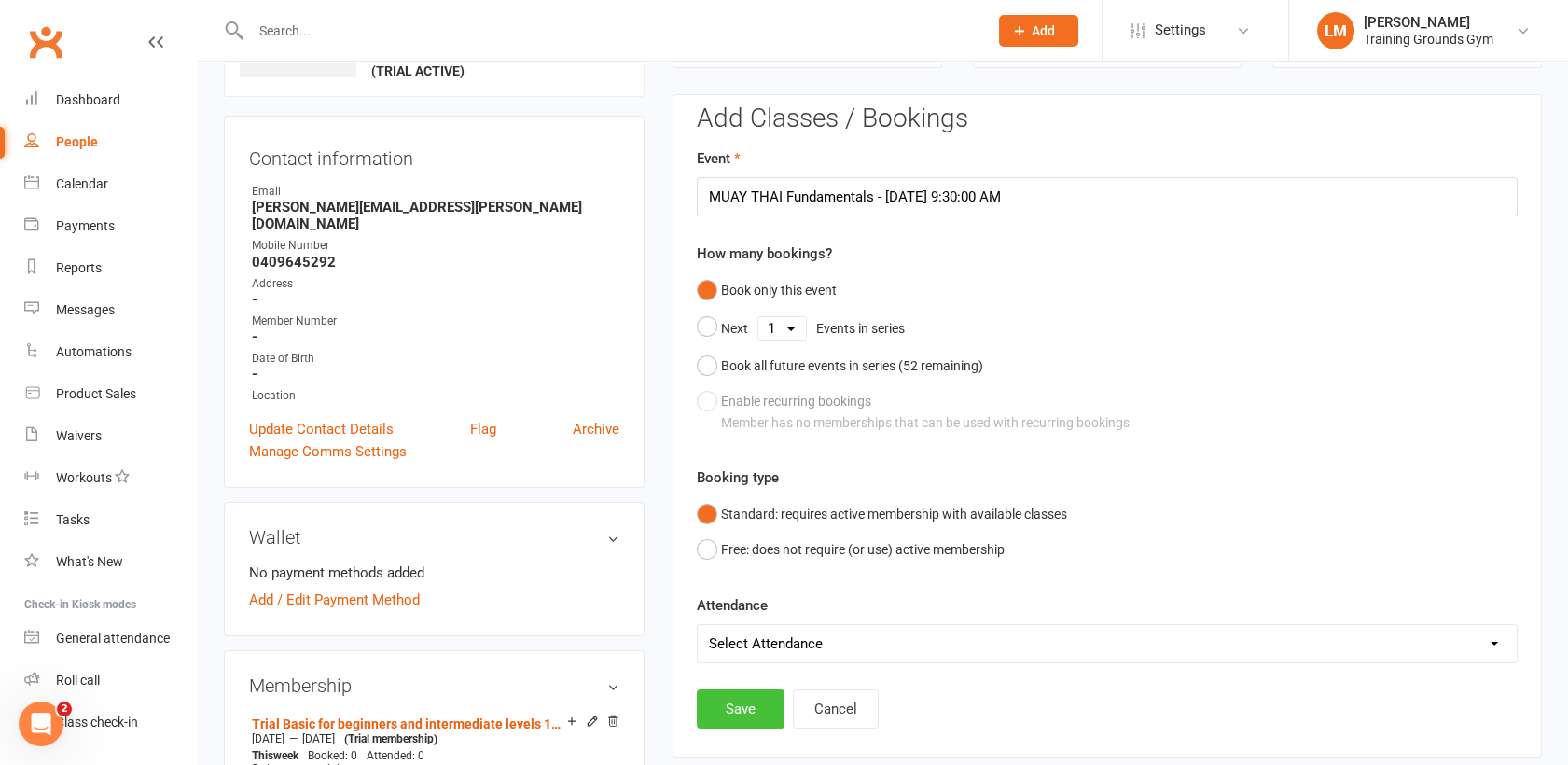
click at [747, 708] on button "Save" at bounding box center [741, 709] width 88 height 39
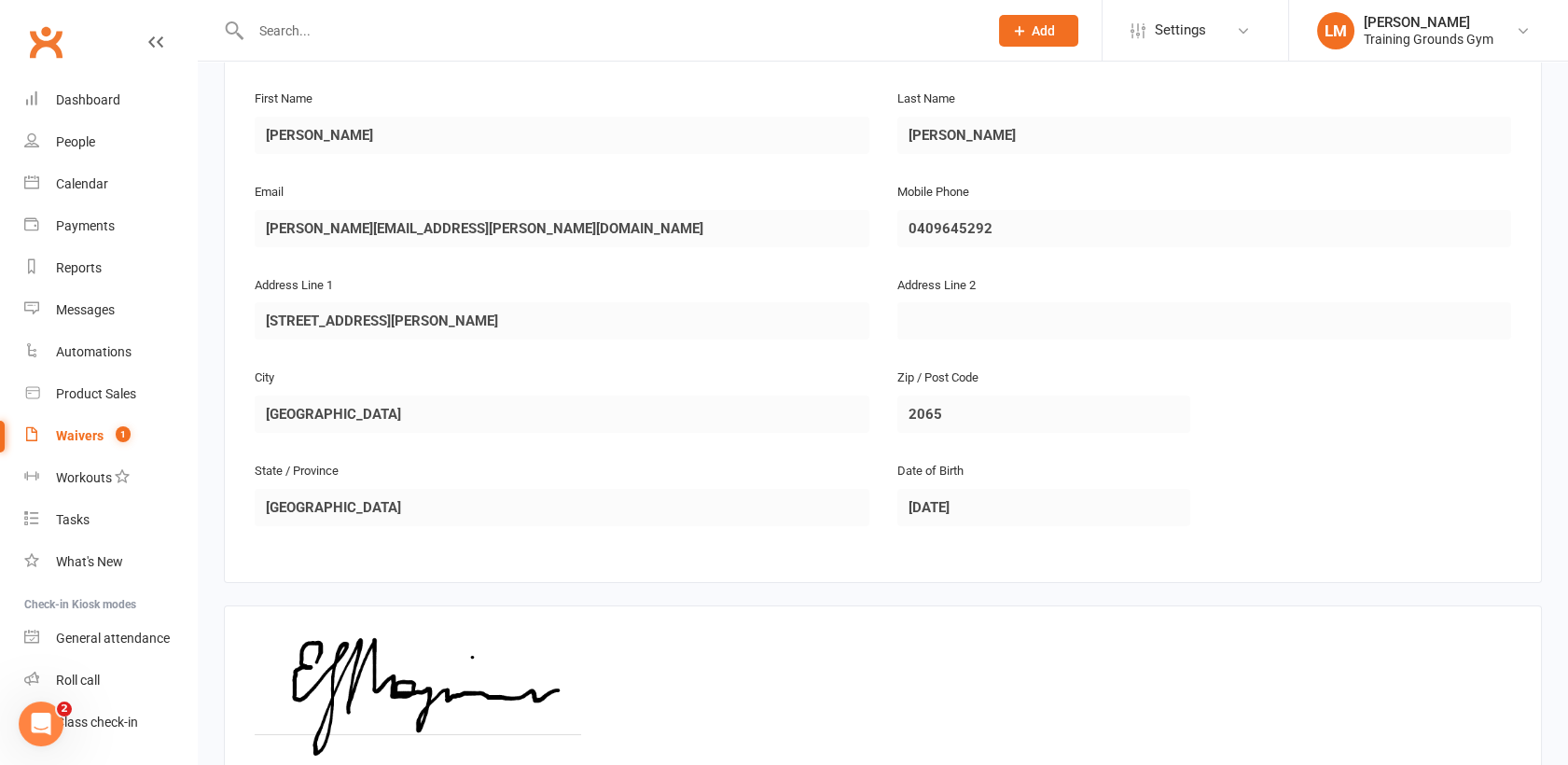
scroll to position [480, 0]
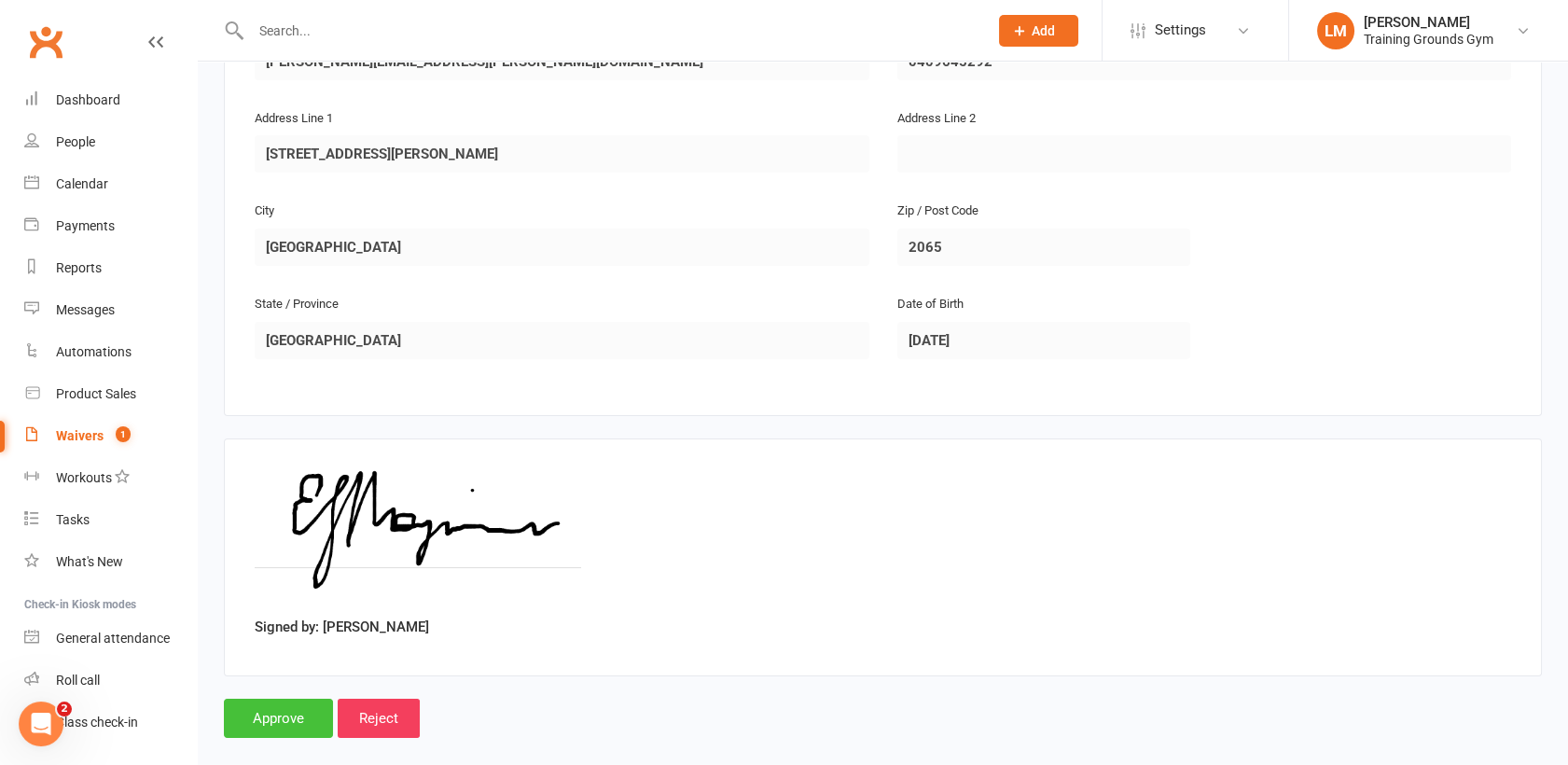
click at [315, 700] on input "Approve" at bounding box center [279, 718] width 109 height 39
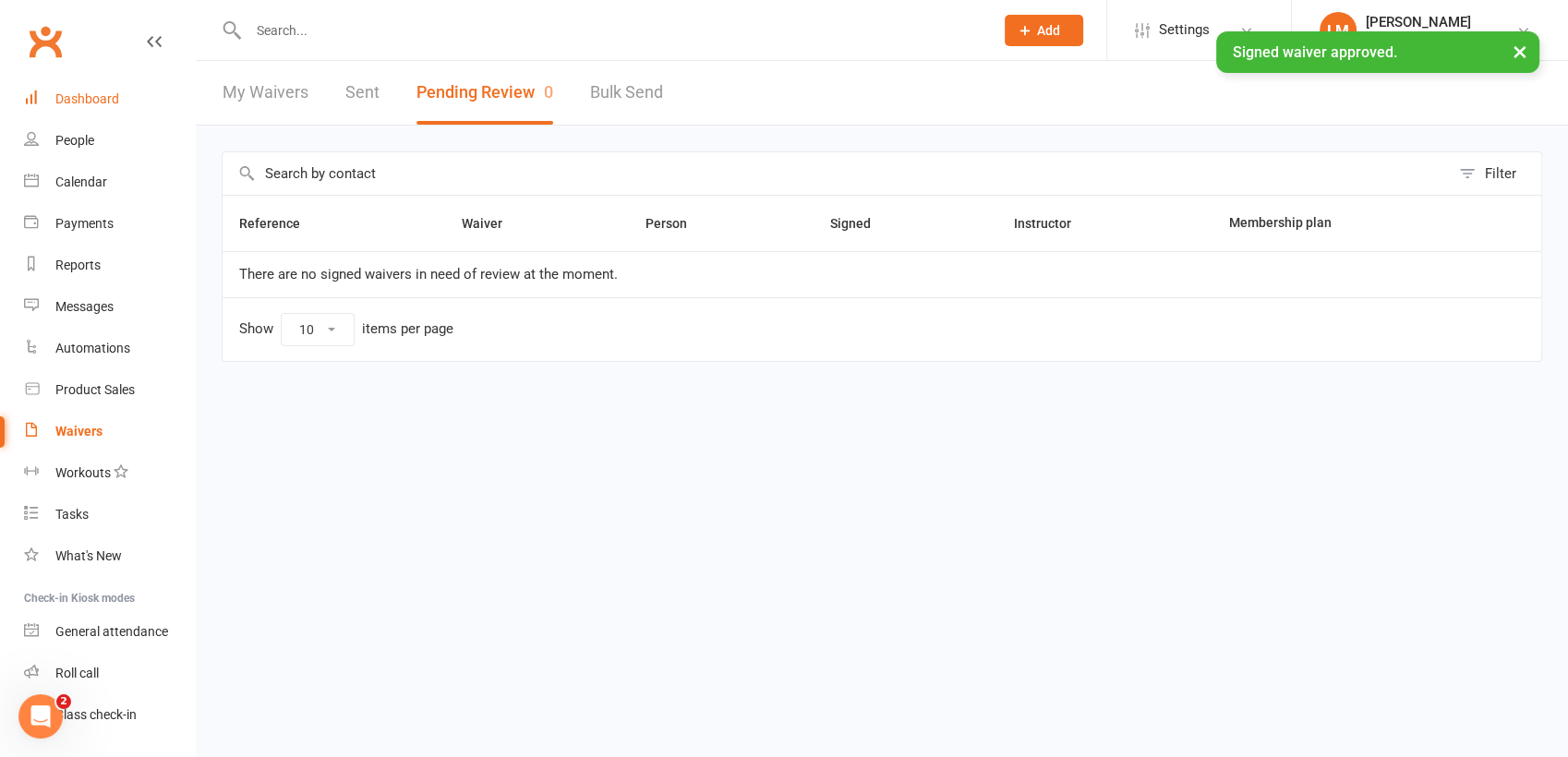
click at [90, 102] on div "Dashboard" at bounding box center [87, 98] width 64 height 14
